Goal: Task Accomplishment & Management: Complete application form

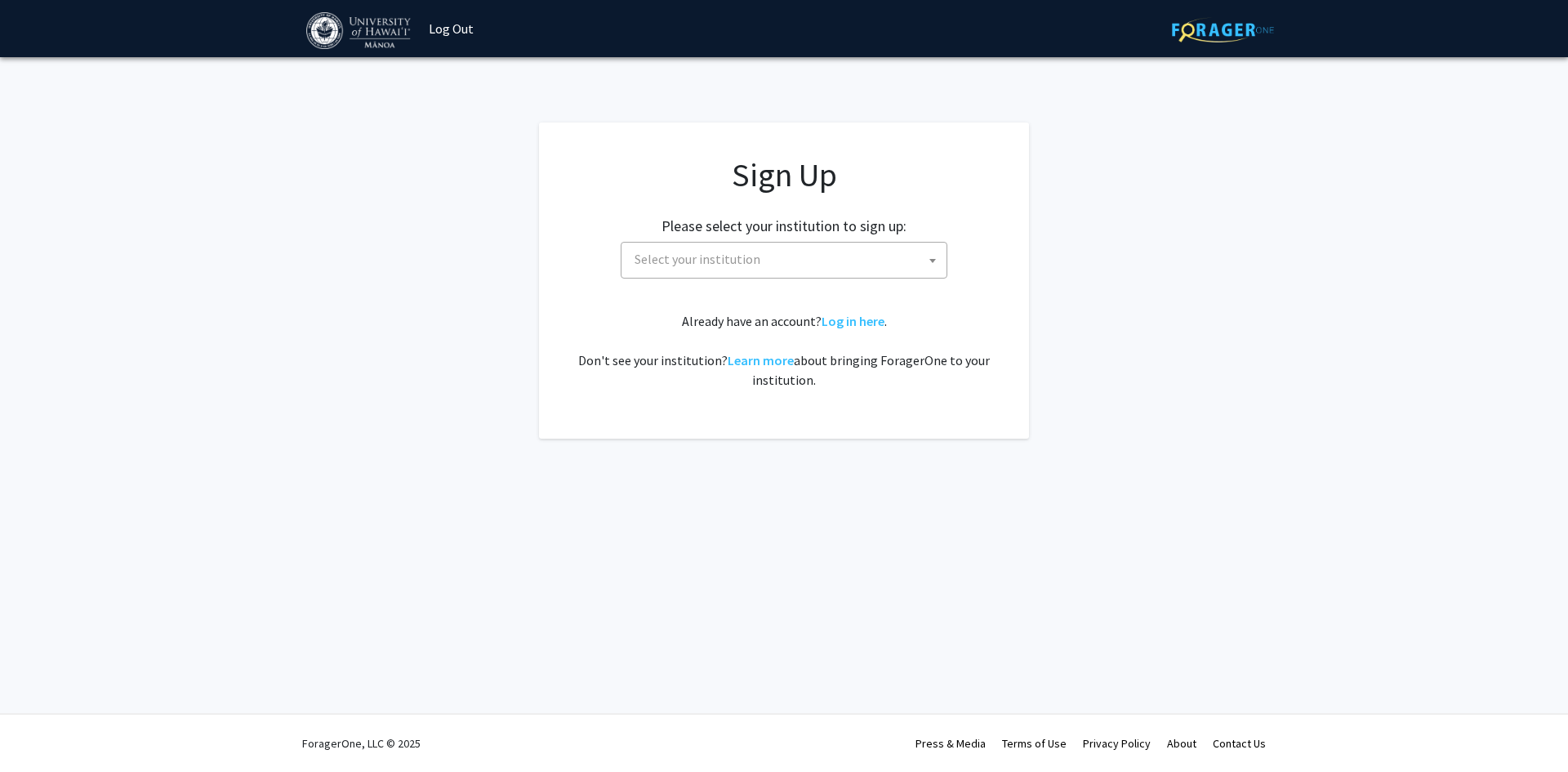
click at [708, 266] on span "Select your institution" at bounding box center [697, 260] width 126 height 17
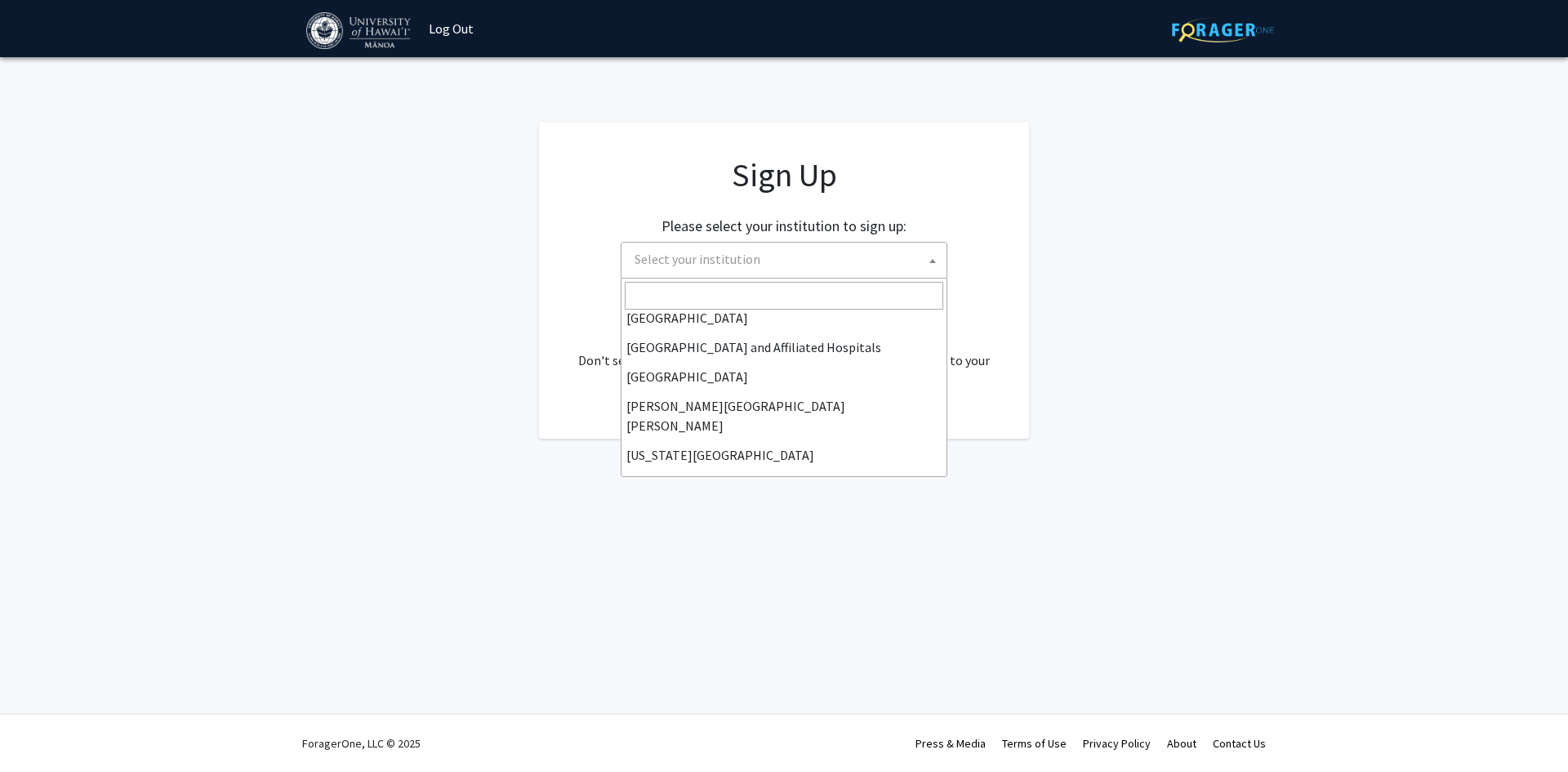
scroll to position [490, 0]
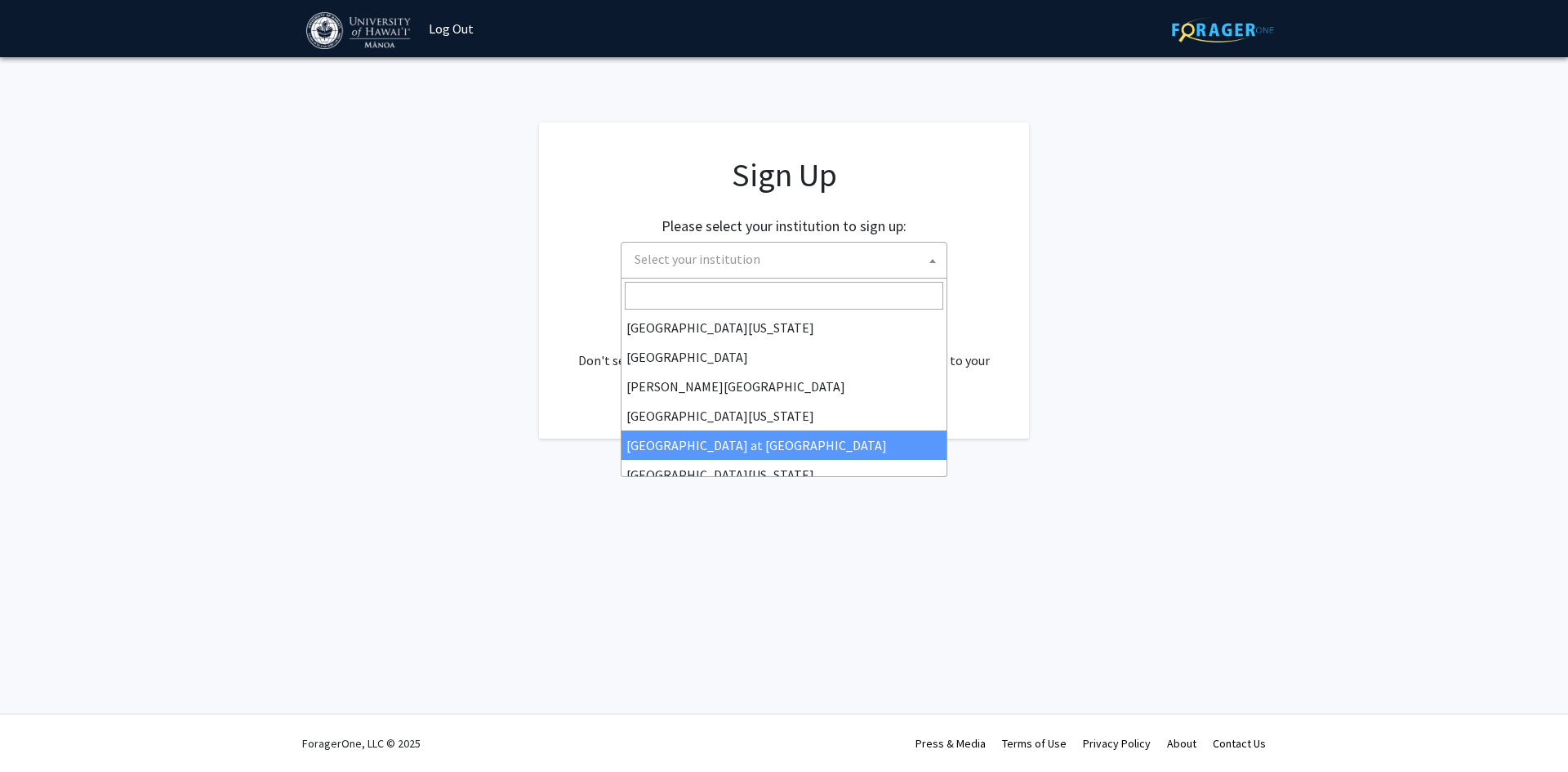
select select "18"
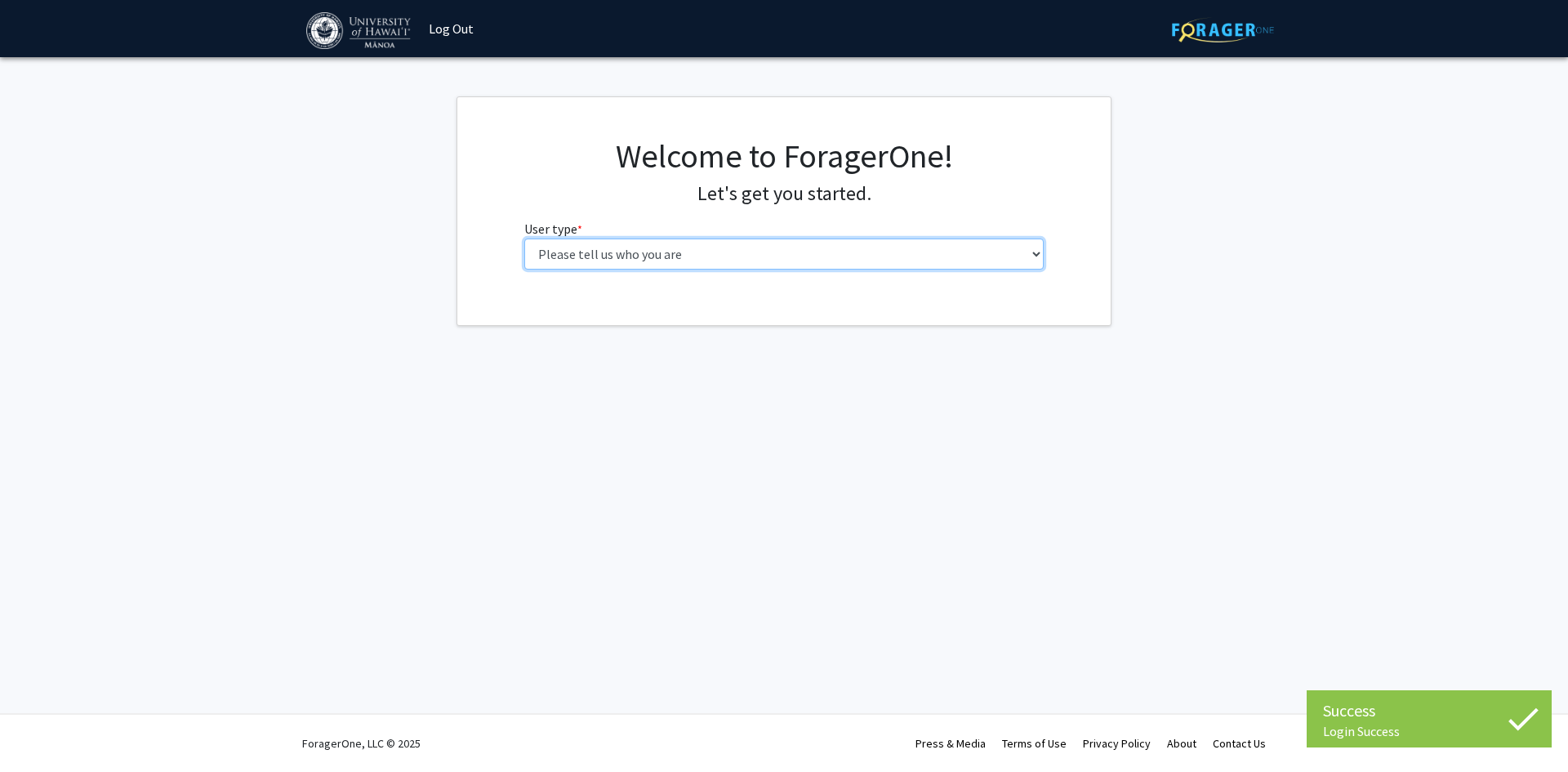
click at [666, 255] on select "Please tell us who you are Undergraduate Student Master's Student Doctoral Cand…" at bounding box center [784, 254] width 520 height 31
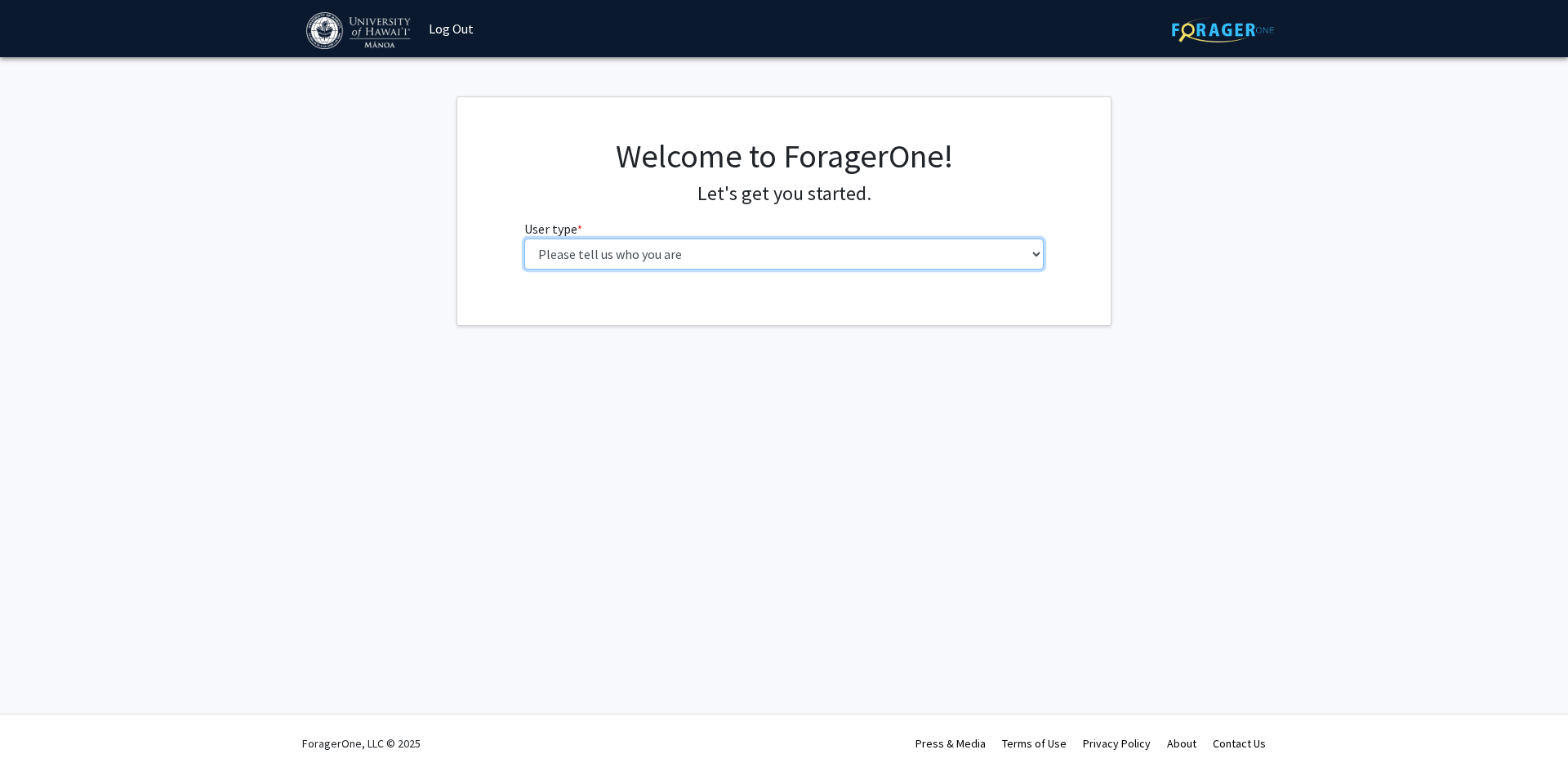
select select "5: faculty"
click at [524, 239] on select "Please tell us who you are Undergraduate Student Master's Student Doctoral Cand…" at bounding box center [784, 254] width 520 height 31
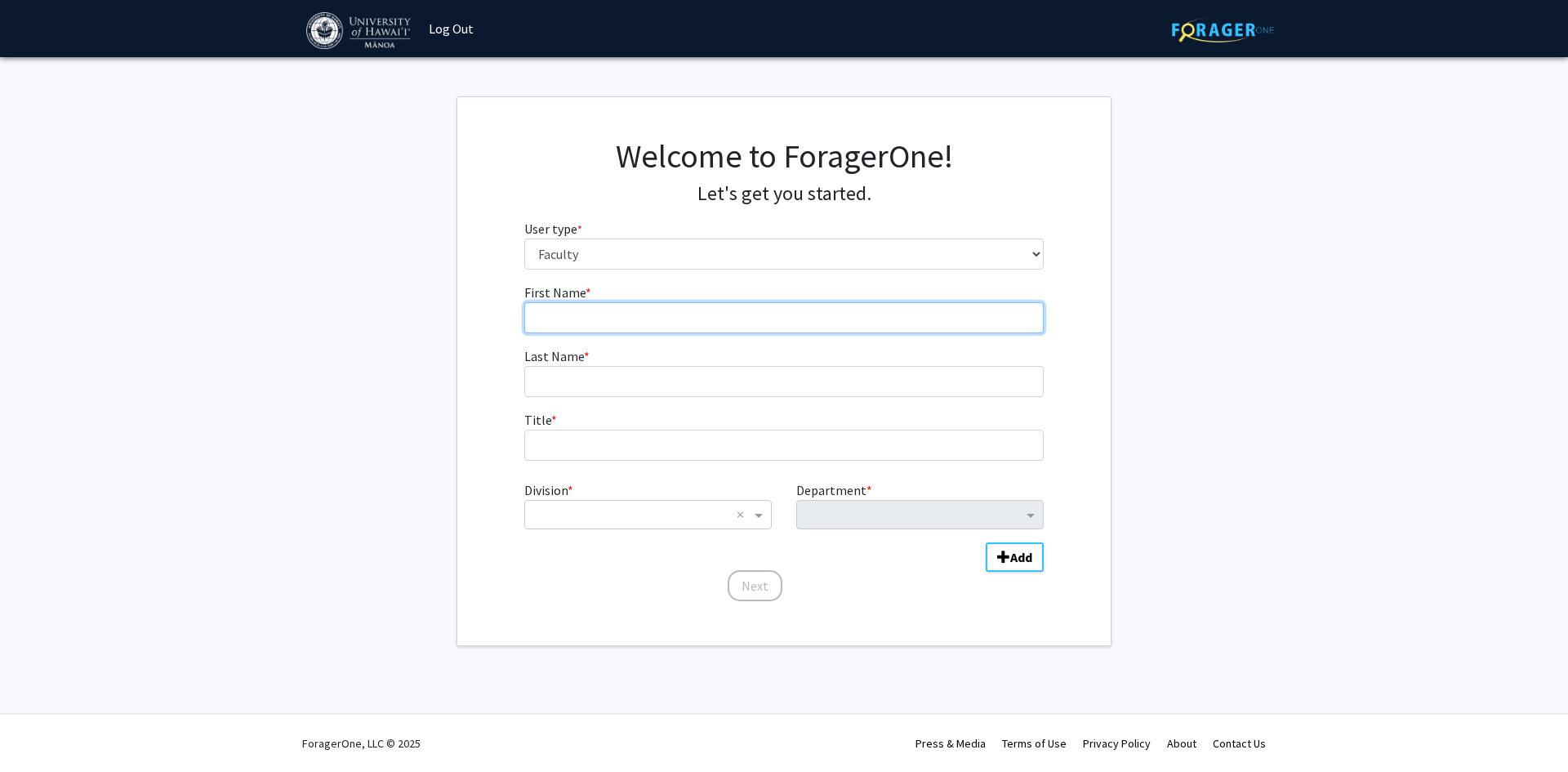
click at [655, 311] on input "First Name * required" at bounding box center [784, 317] width 520 height 31
type input "Gunes"
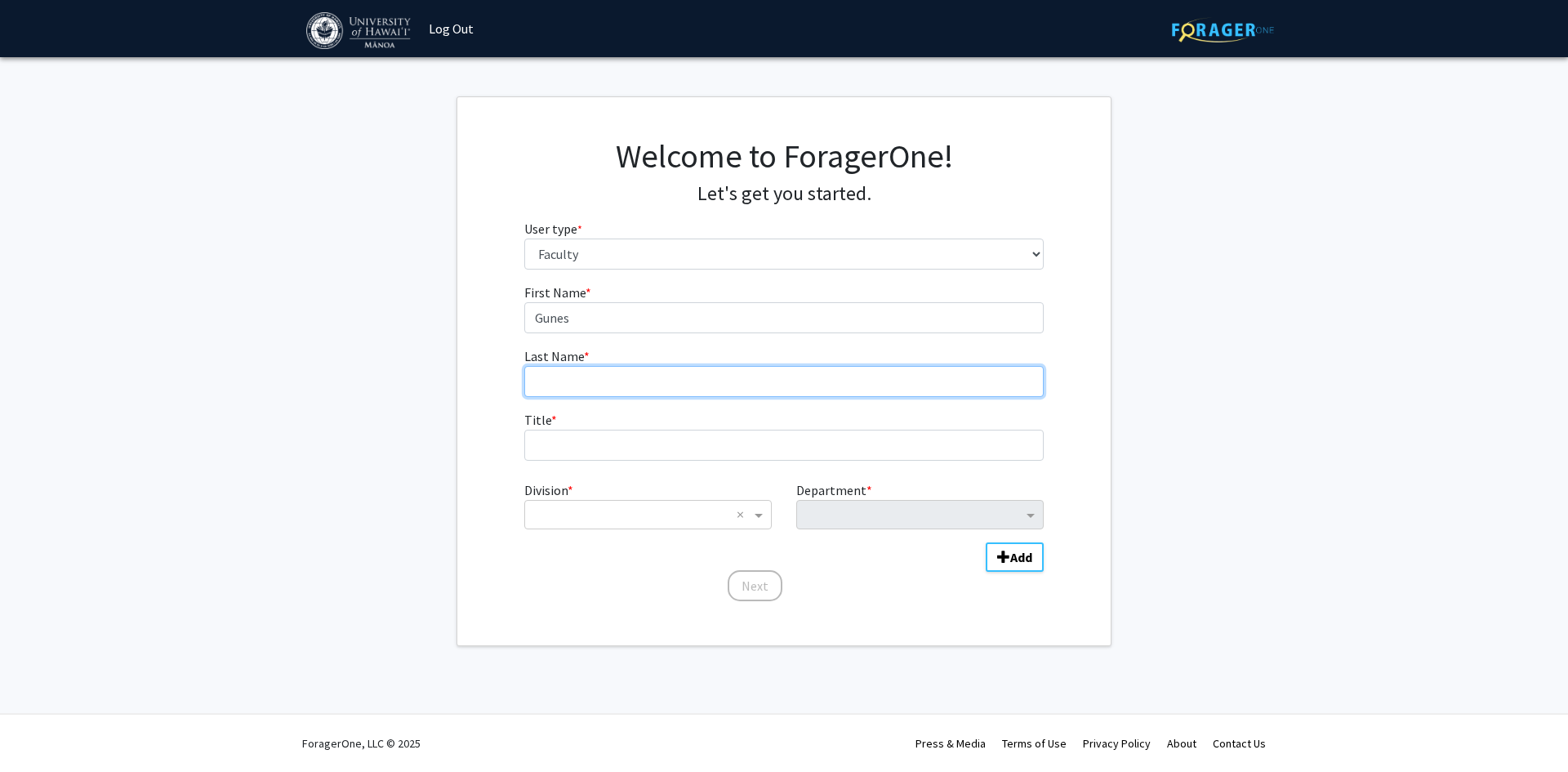
type input "Aytac"
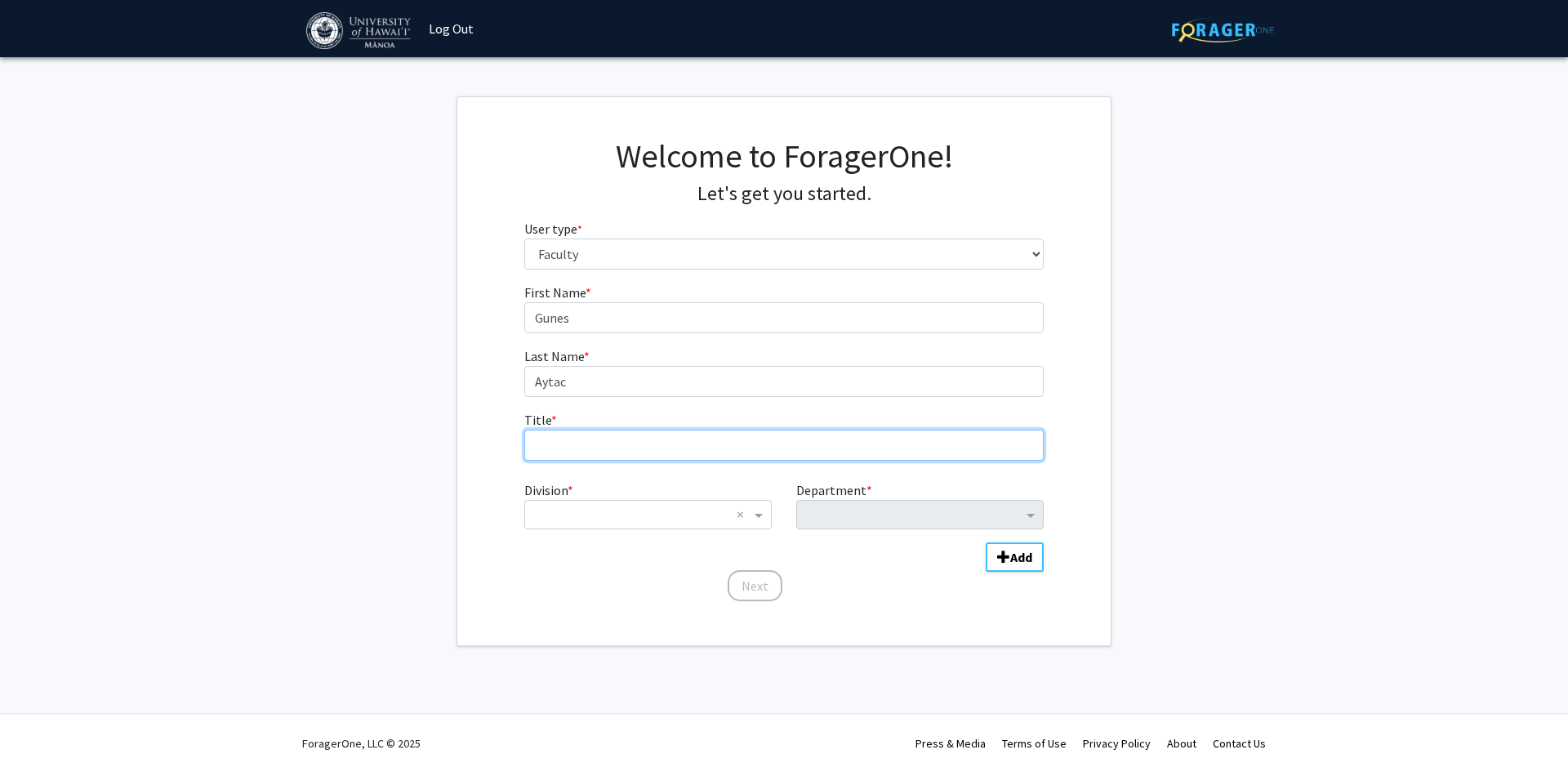
click at [647, 447] on input "Title * required" at bounding box center [784, 445] width 520 height 31
type input "Assistant Professor"
click at [664, 517] on input "Division" at bounding box center [631, 514] width 197 height 19
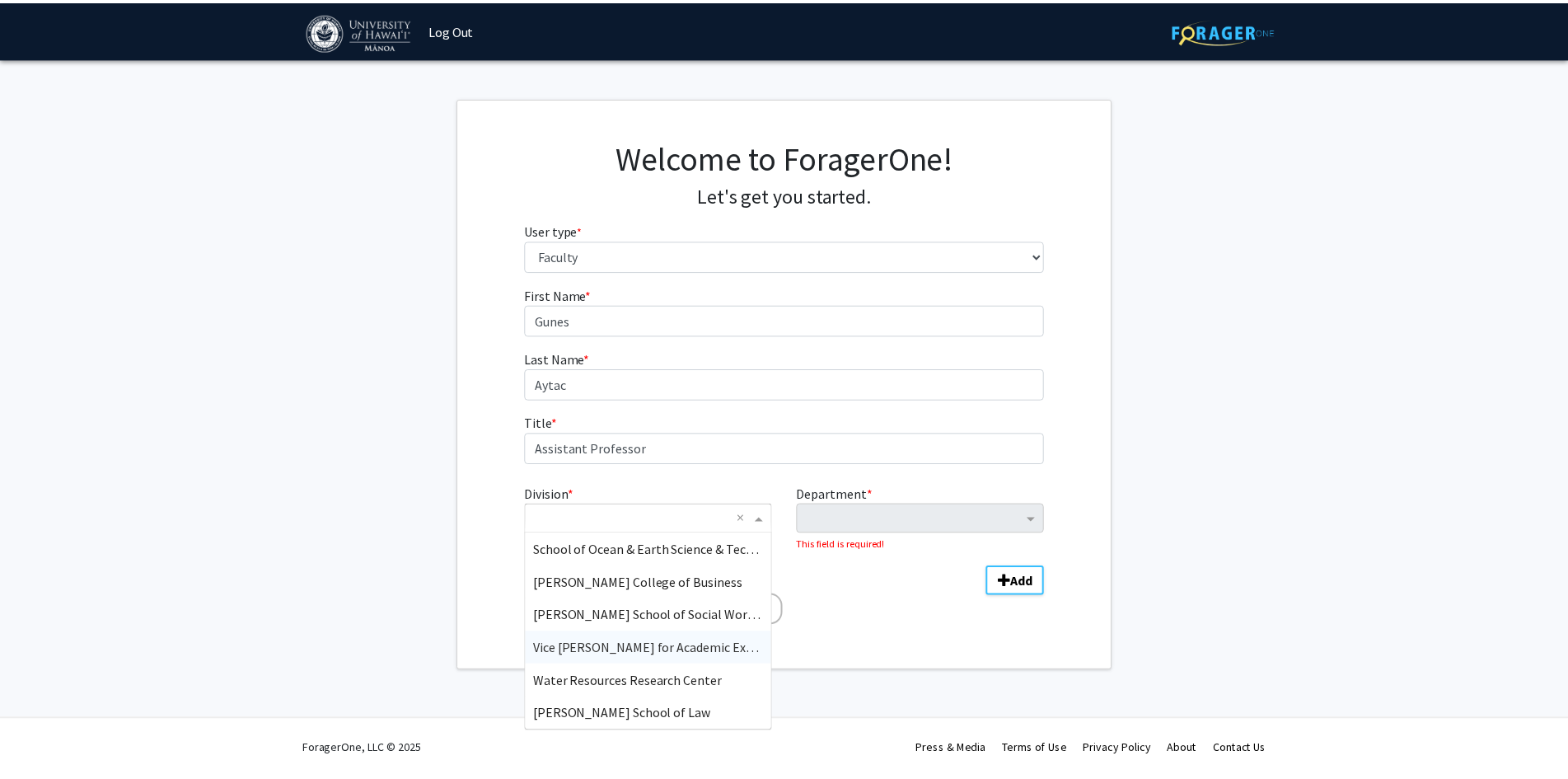
scroll to position [412, 0]
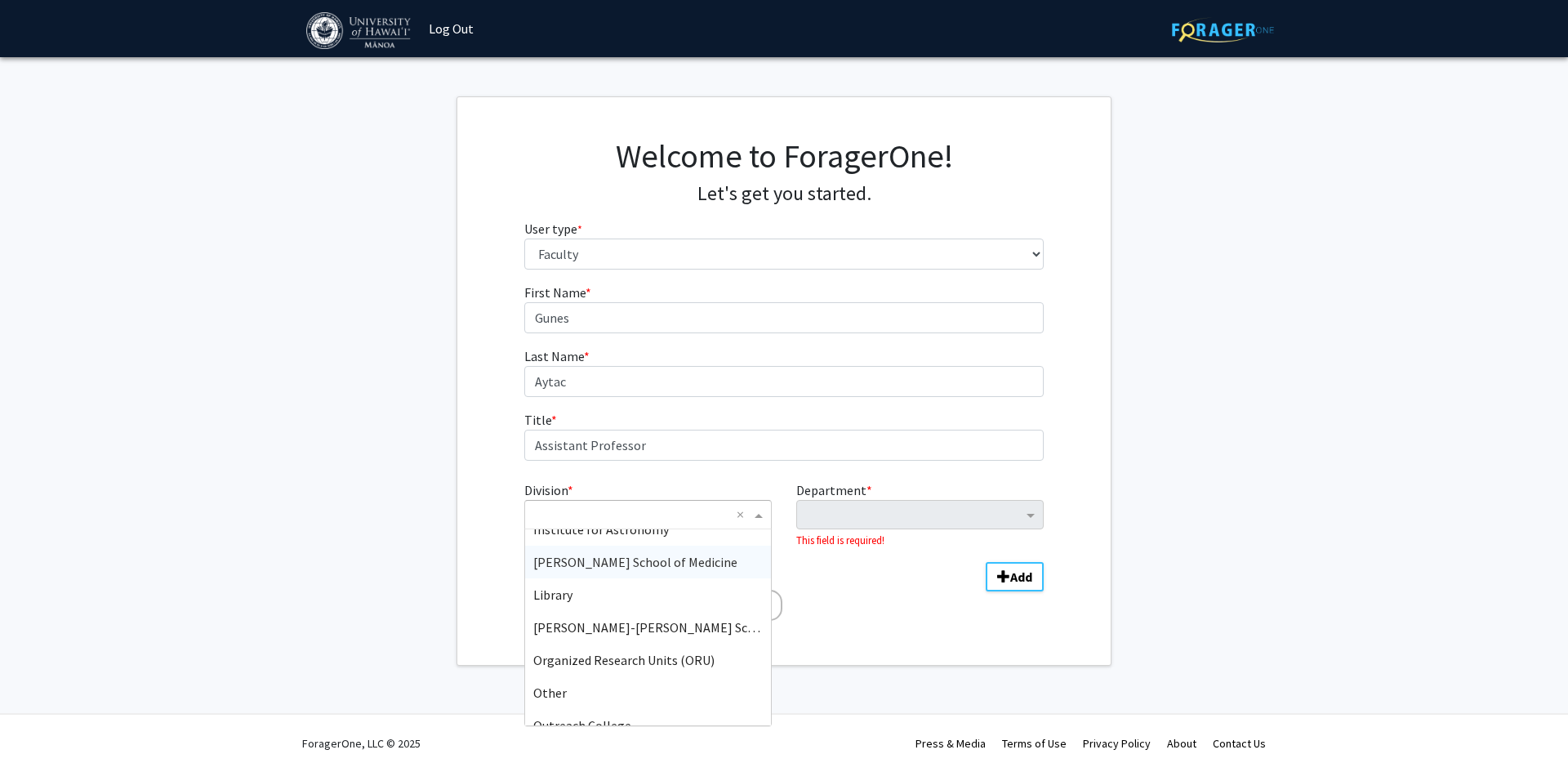
click at [644, 562] on span "John A. Burns School of Medicine" at bounding box center [635, 562] width 204 height 17
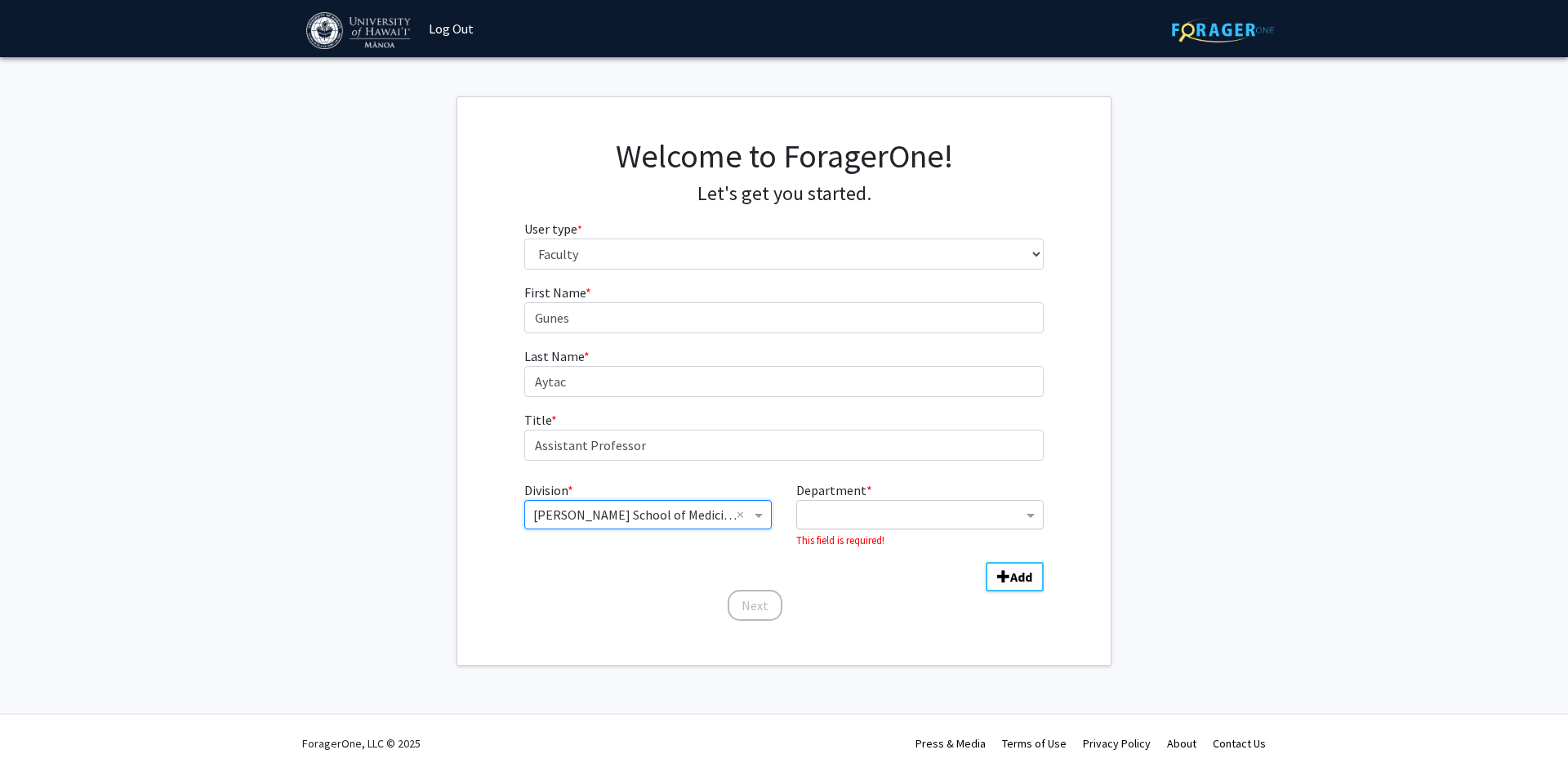
click at [850, 519] on input "Department" at bounding box center [914, 515] width 218 height 19
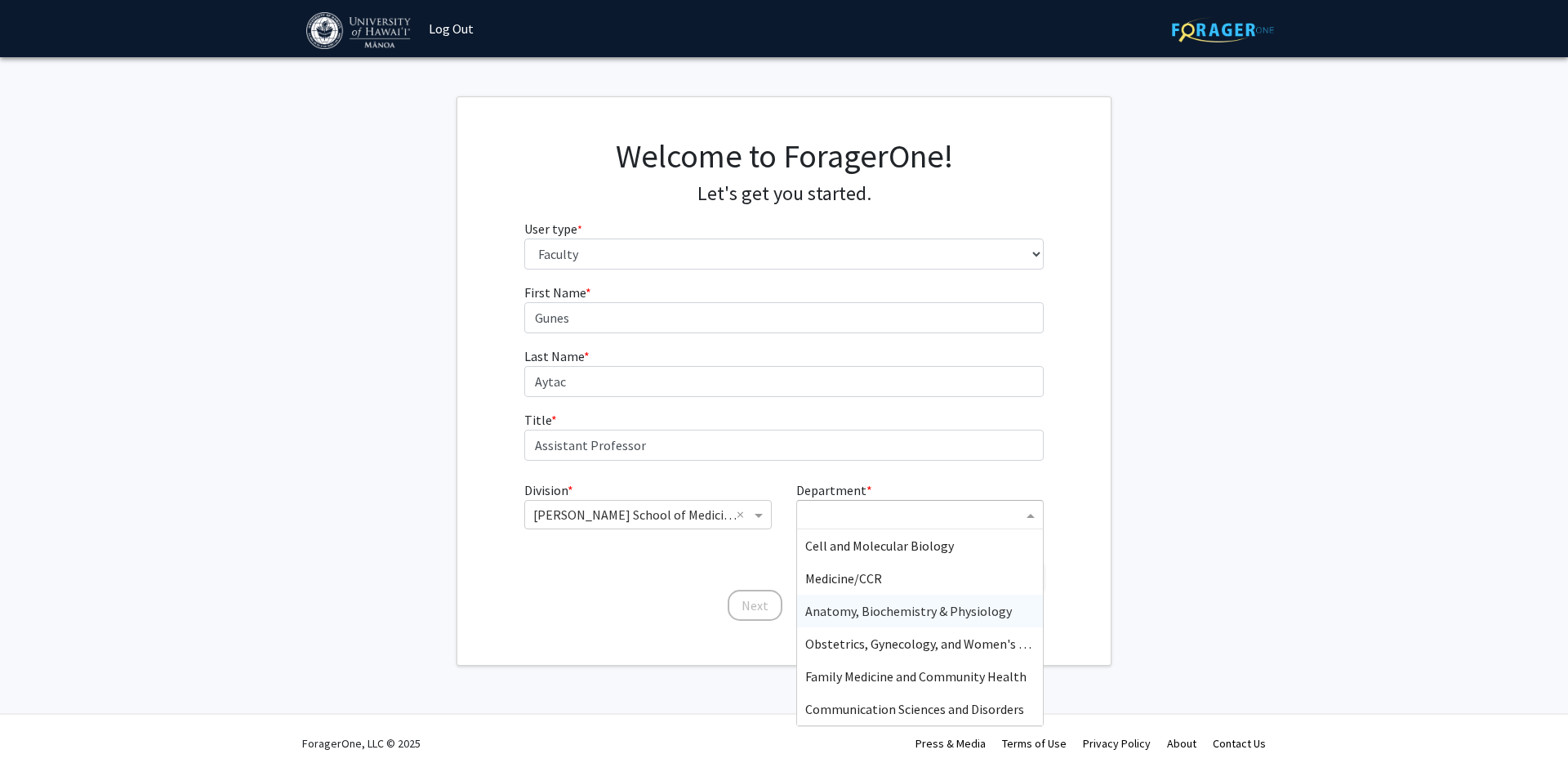
click at [873, 609] on span "Anatomy, Biochemistry & Physiology" at bounding box center [908, 611] width 207 height 17
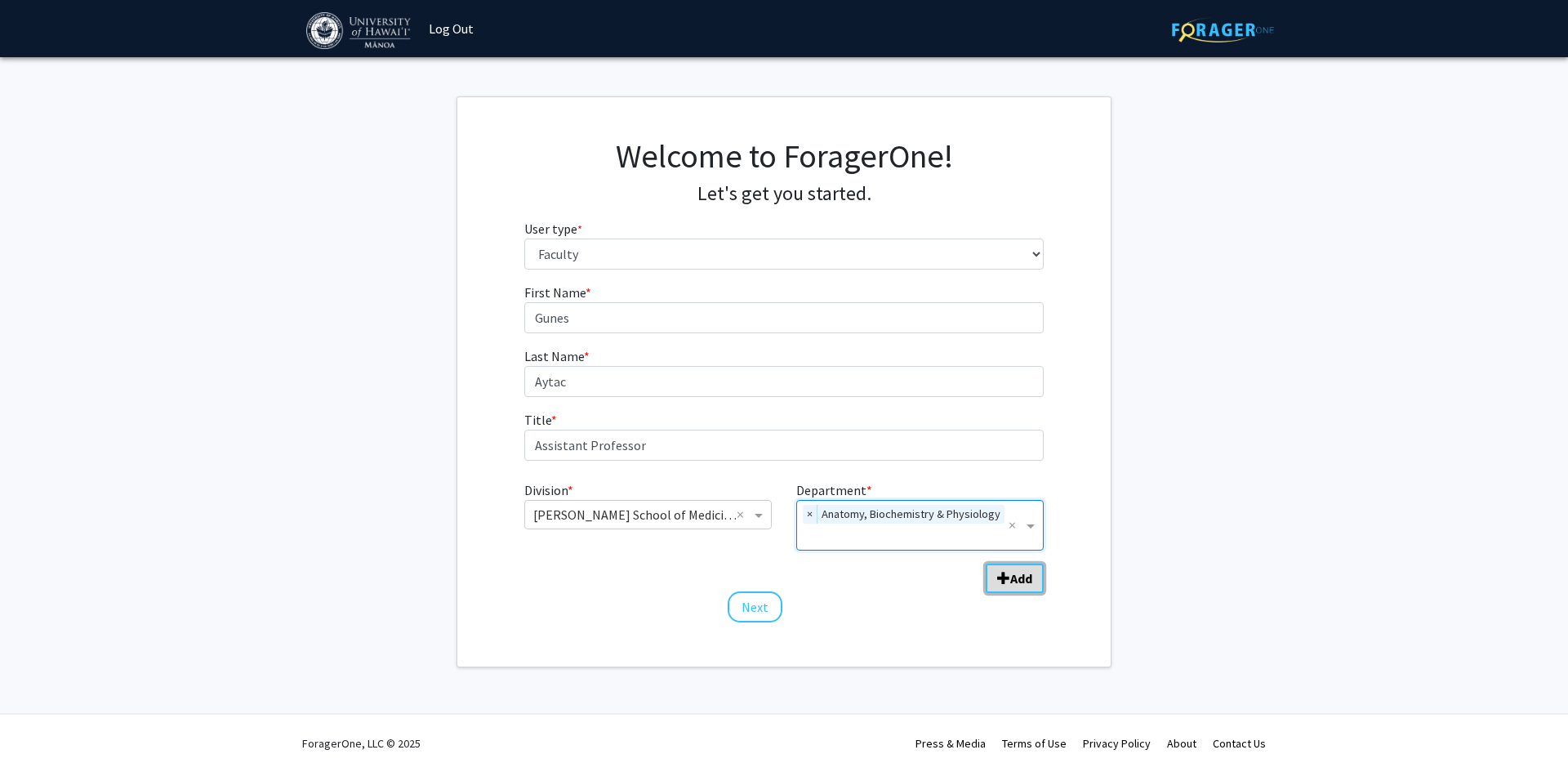
click at [1008, 587] on button "Add" at bounding box center [1015, 578] width 58 height 29
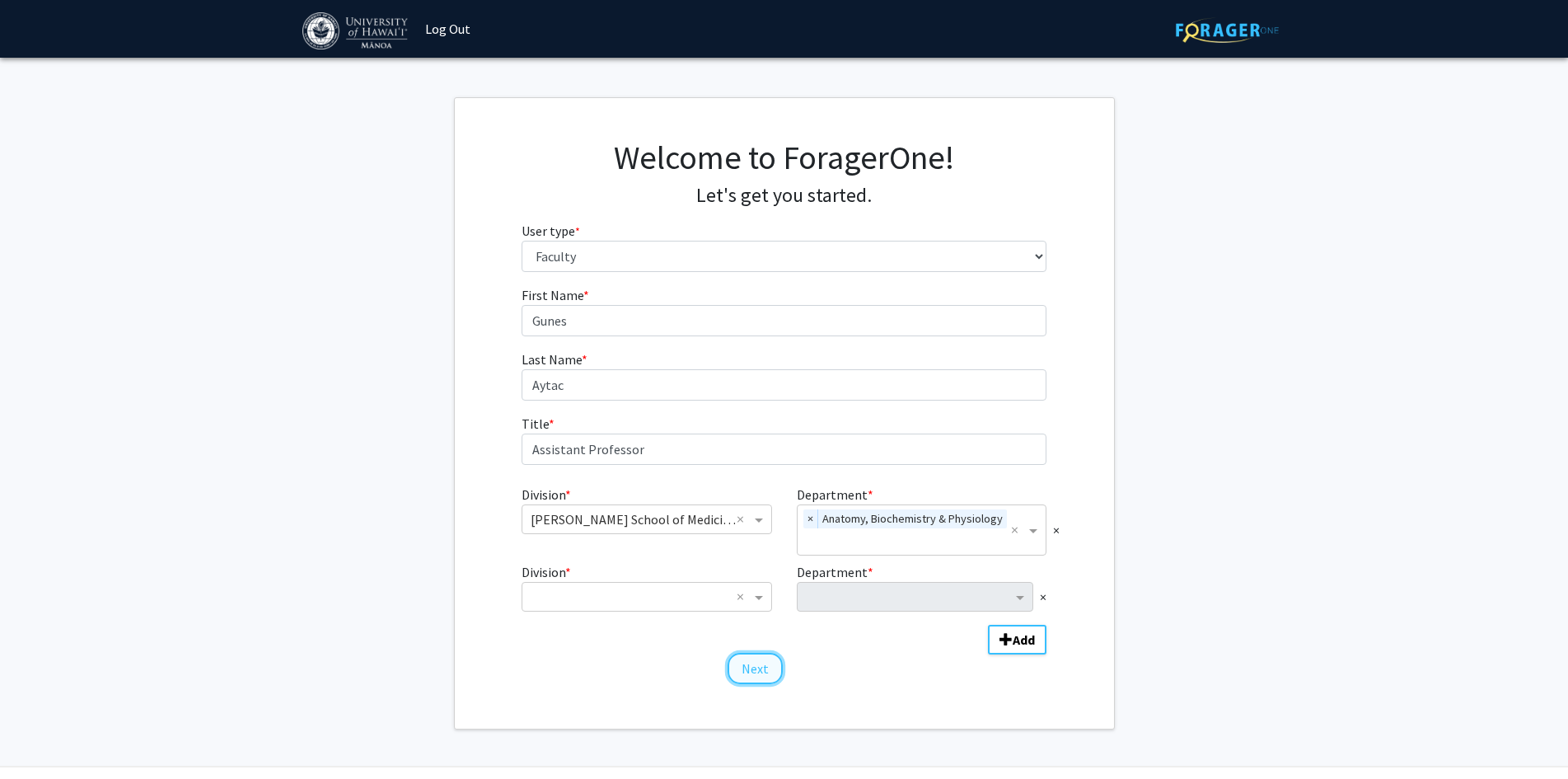
click at [769, 664] on button "Next" at bounding box center [754, 668] width 55 height 31
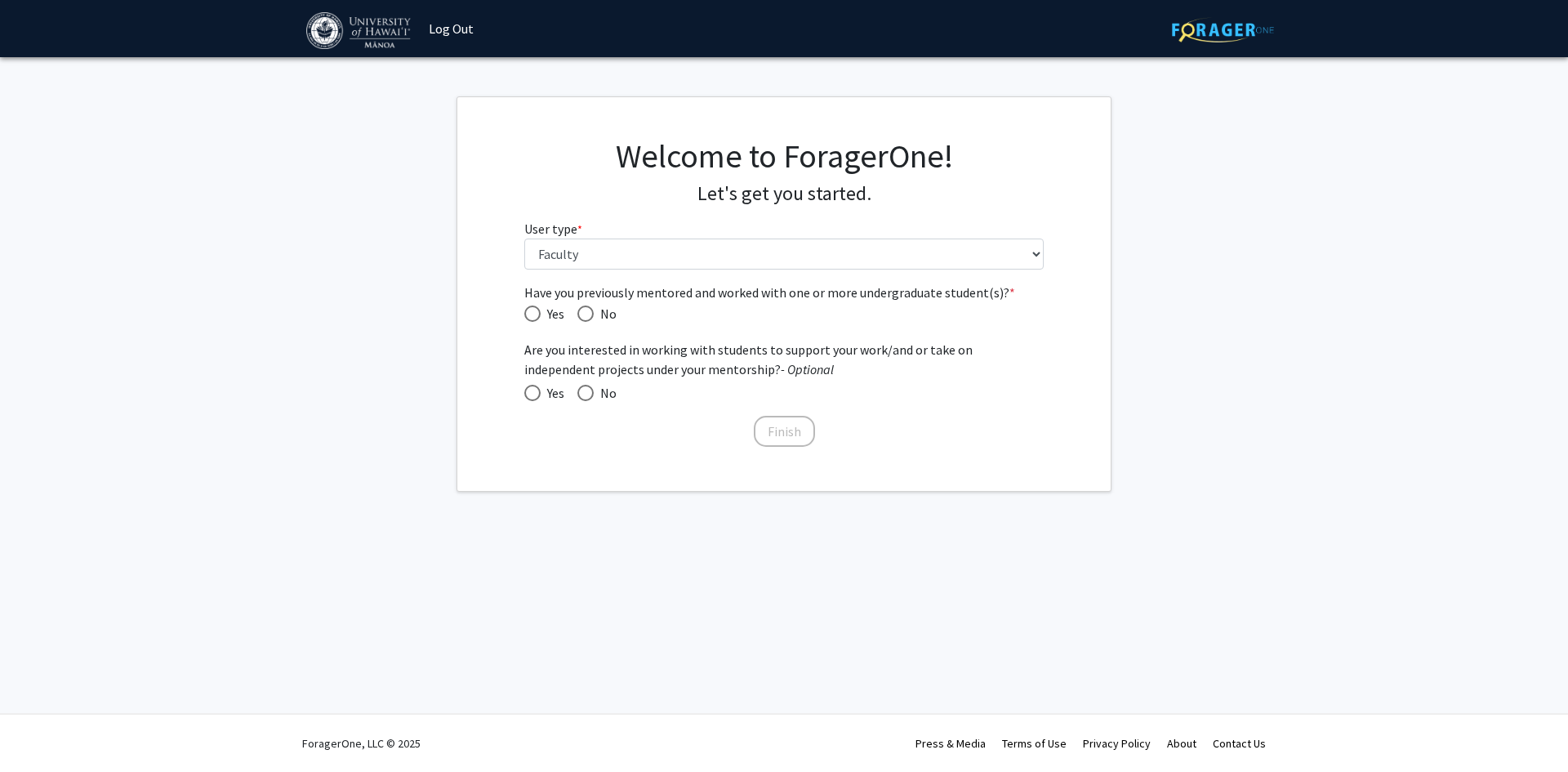
click at [530, 319] on span "Have you previously mentored and worked with one or more undergraduate student(…" at bounding box center [532, 314] width 17 height 17
click at [530, 319] on input "Yes" at bounding box center [532, 314] width 17 height 17
radio input "true"
click at [533, 394] on span at bounding box center [532, 394] width 17 height 17
click at [533, 394] on input "Yes" at bounding box center [532, 394] width 17 height 17
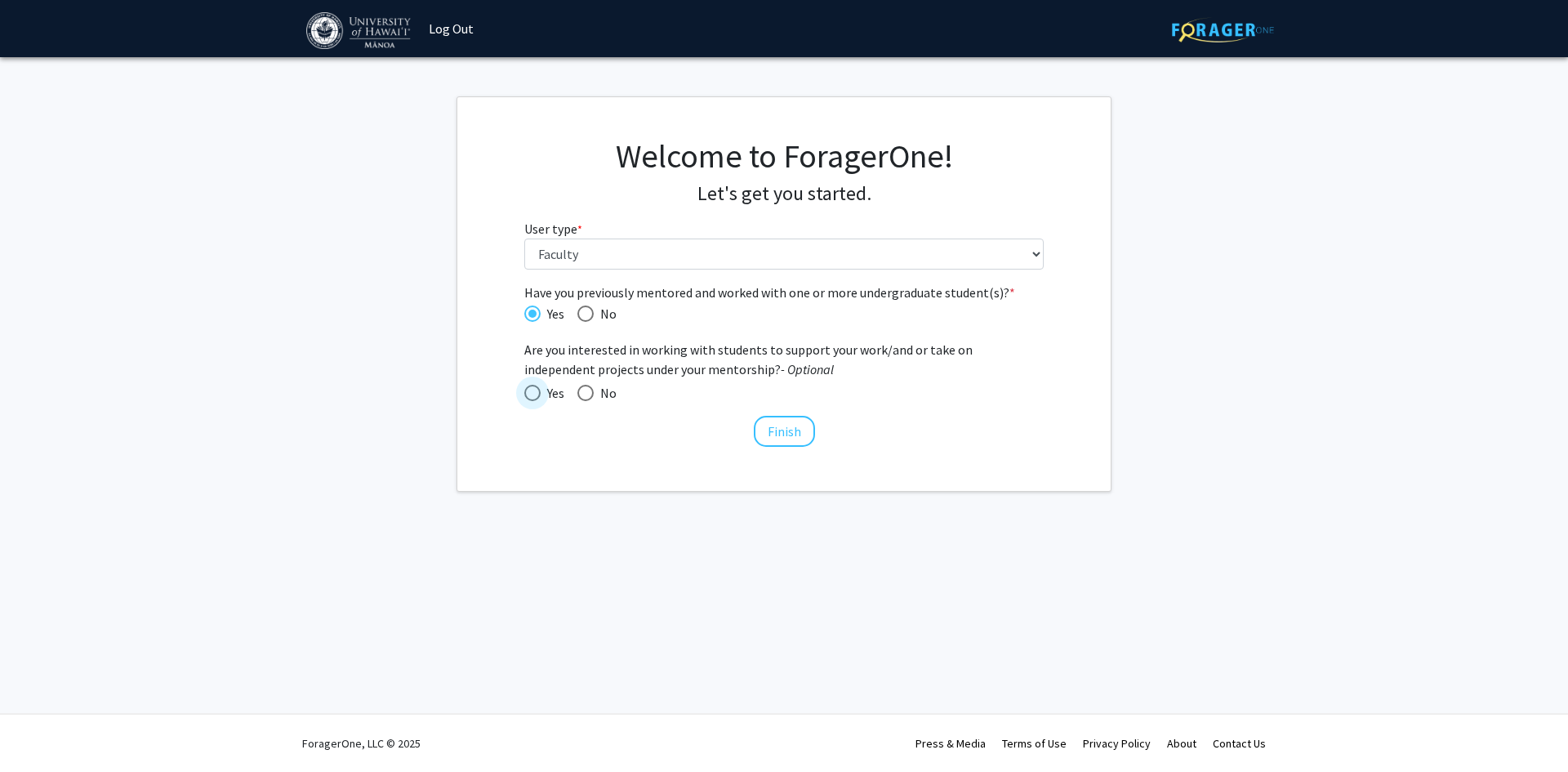
radio input "true"
click at [791, 431] on button "Finish" at bounding box center [784, 431] width 61 height 31
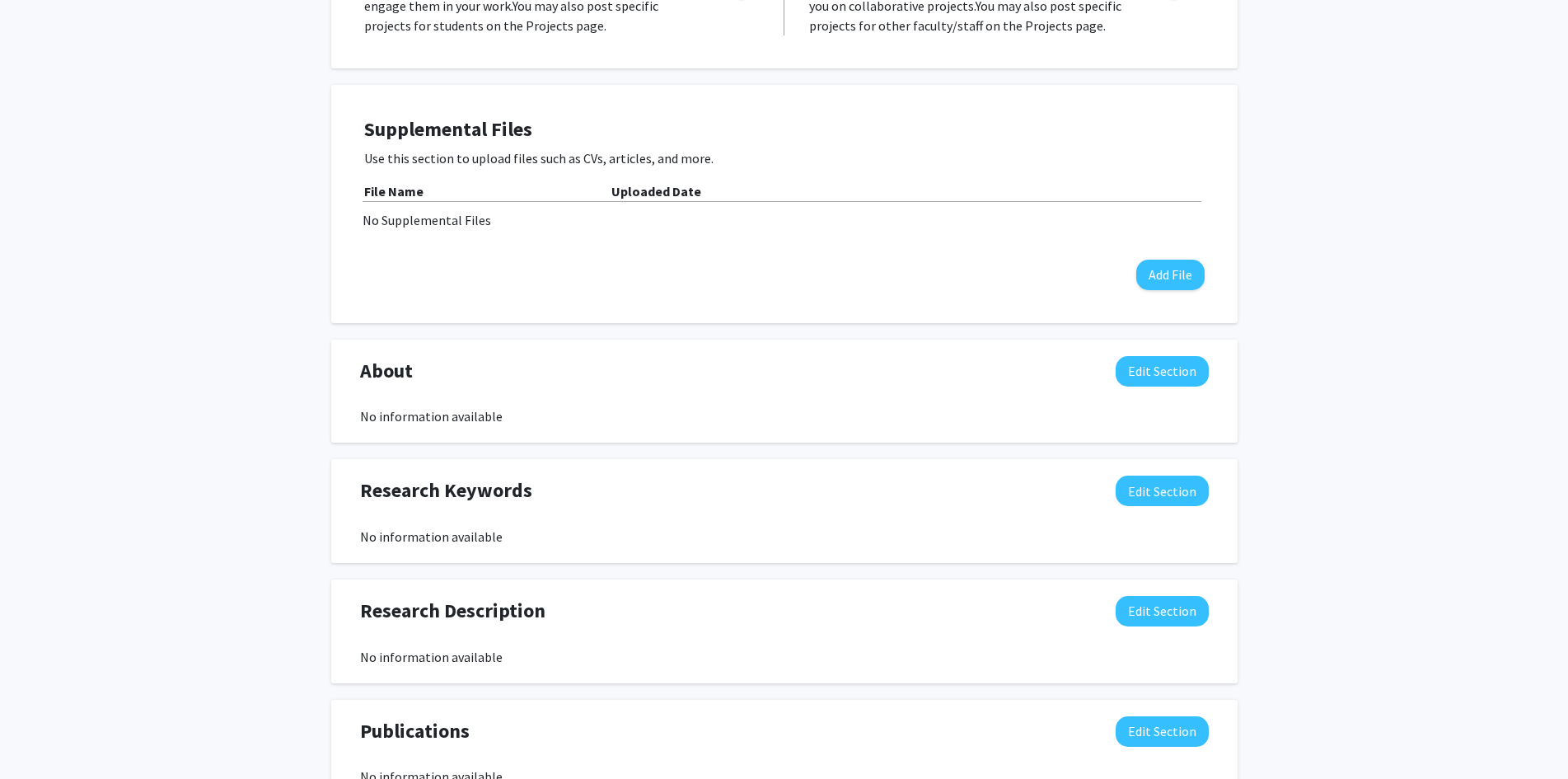
scroll to position [26, 0]
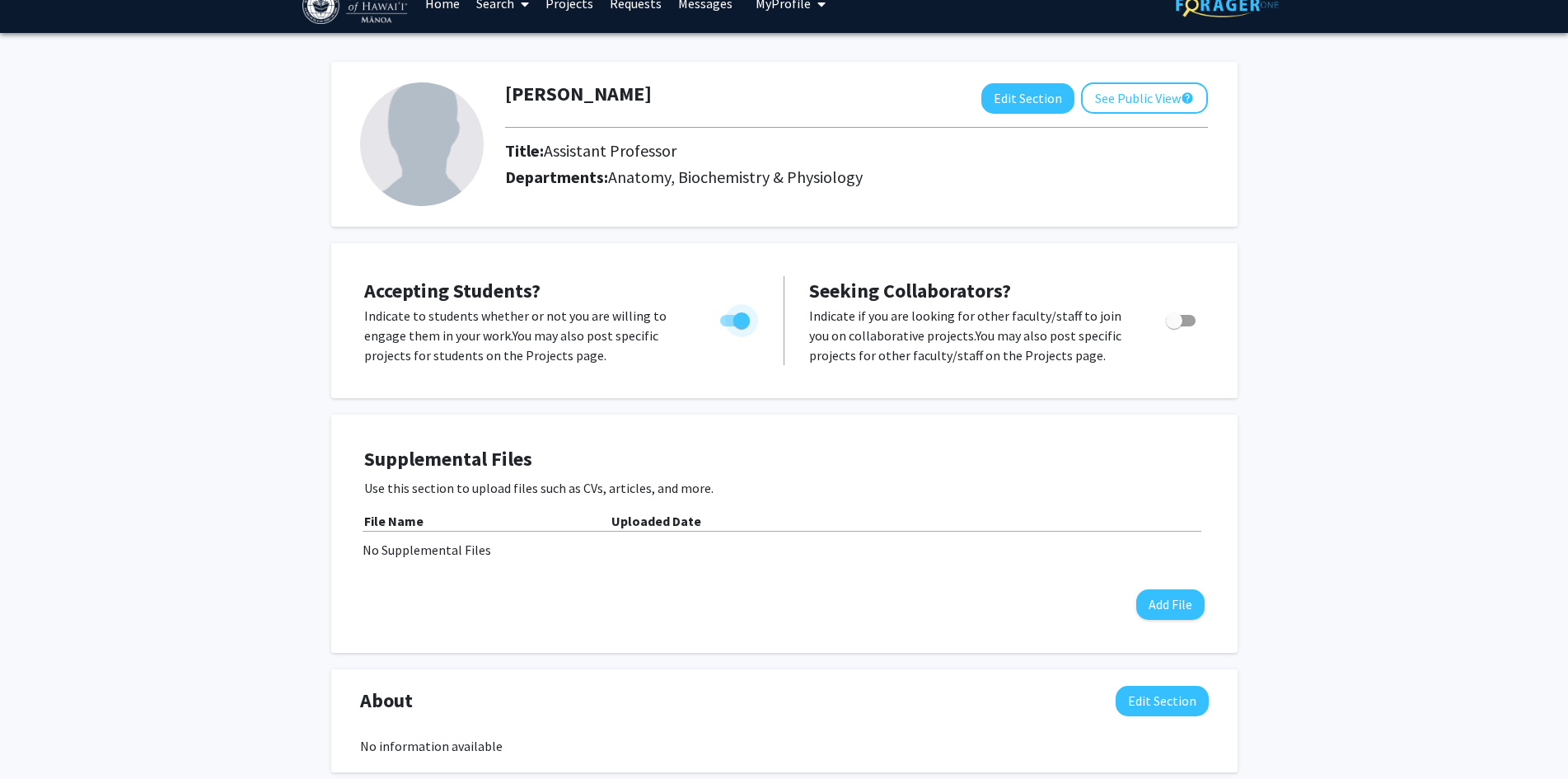
click at [730, 321] on span "Toggle" at bounding box center [735, 321] width 30 height 12
click at [728, 326] on input "Would you like to permit student requests?" at bounding box center [727, 326] width 1 height 1
checkbox input "false"
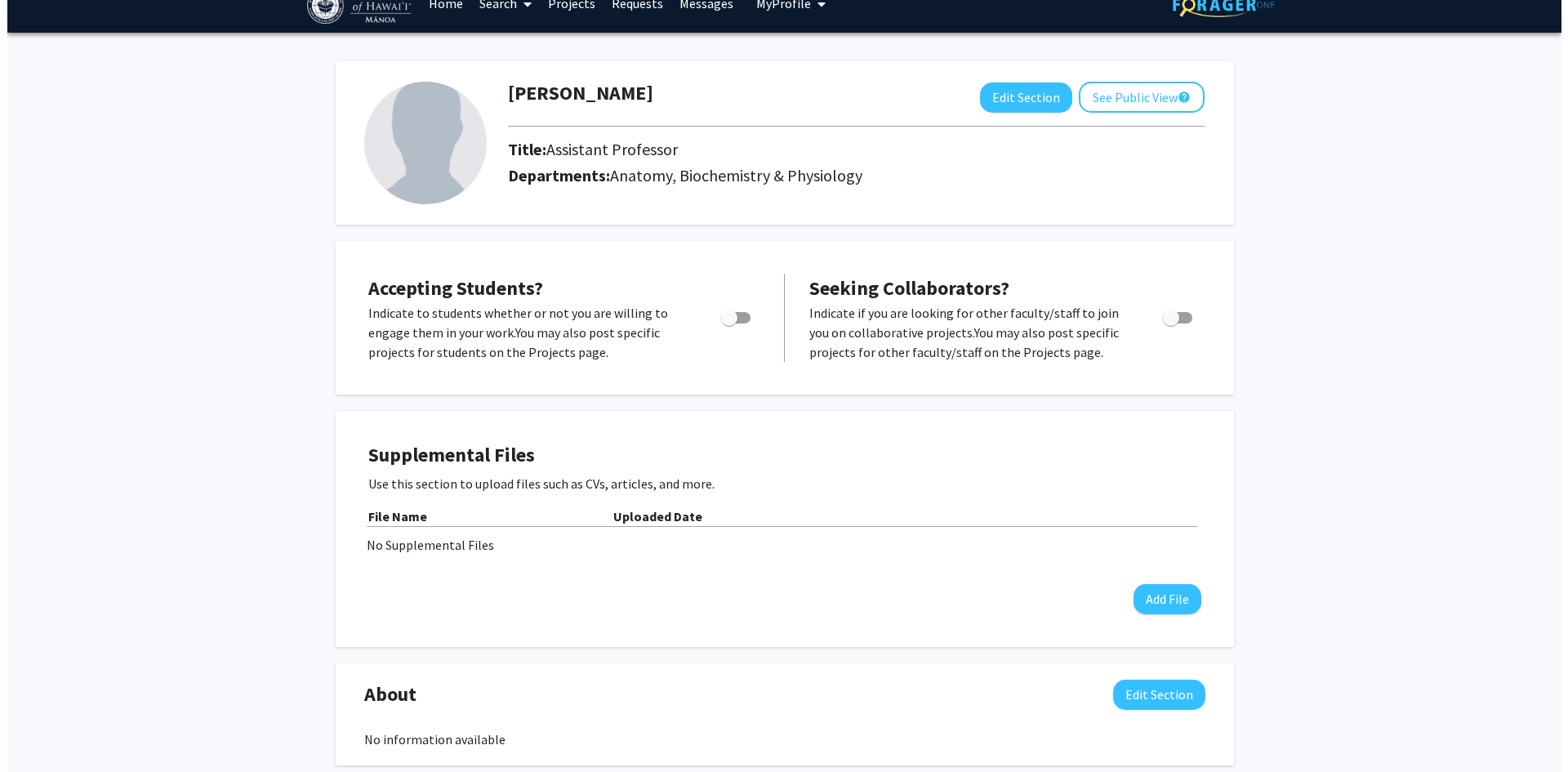
scroll to position [0, 0]
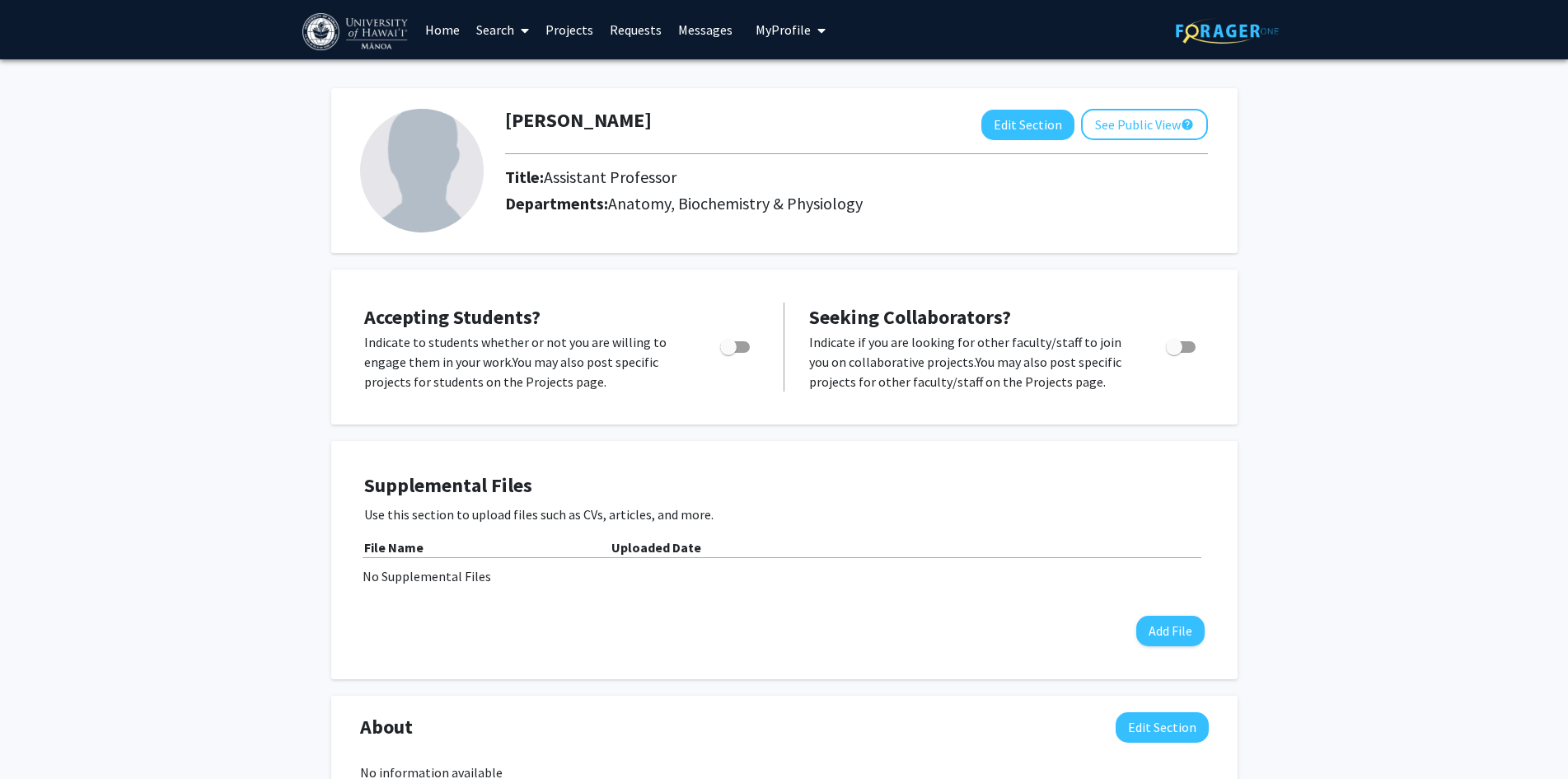
click at [630, 30] on link "Requests" at bounding box center [635, 30] width 68 height 57
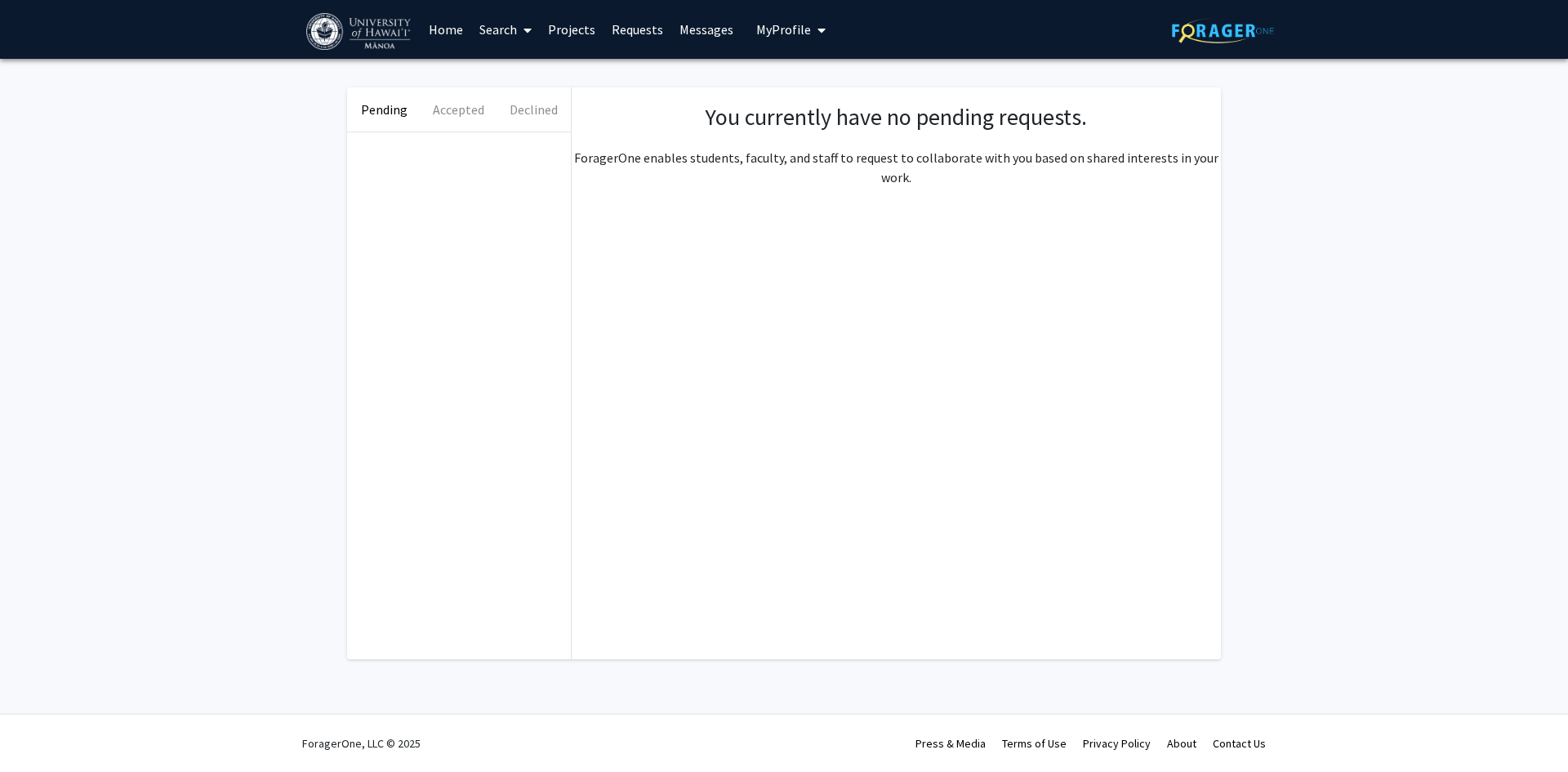
click at [686, 29] on link "Messages" at bounding box center [707, 29] width 70 height 57
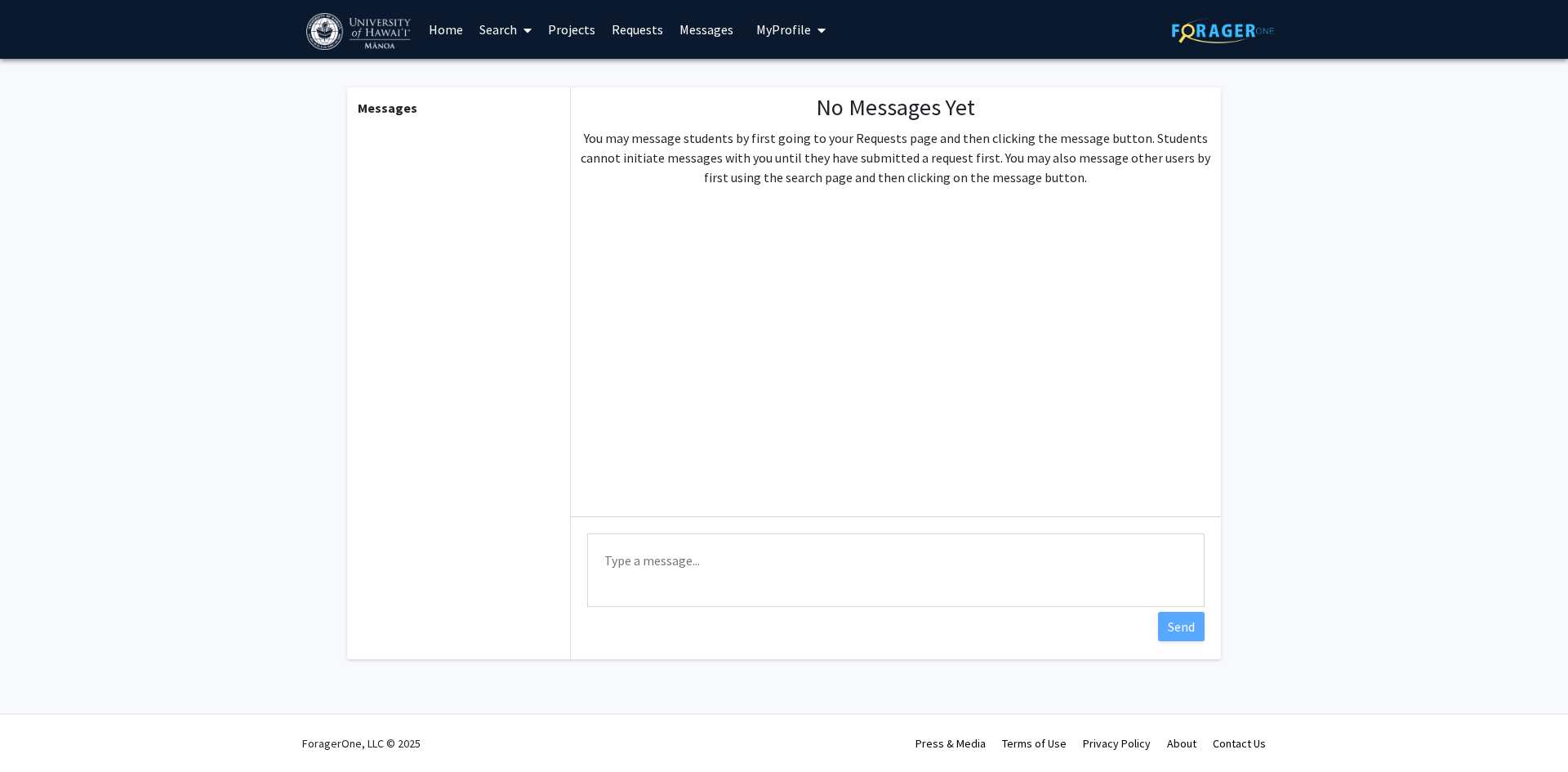
click at [578, 32] on link "Projects" at bounding box center [572, 29] width 64 height 57
